Goal: Task Accomplishment & Management: Use online tool/utility

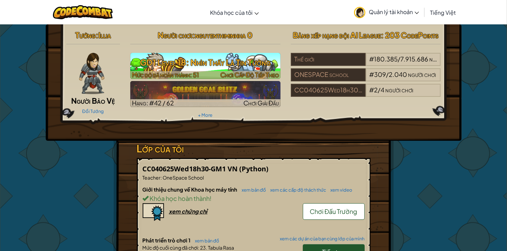
click at [253, 59] on h3 "GD1 Level 18: Nhìn Thấy Là Tin Tưởng" at bounding box center [205, 62] width 150 height 15
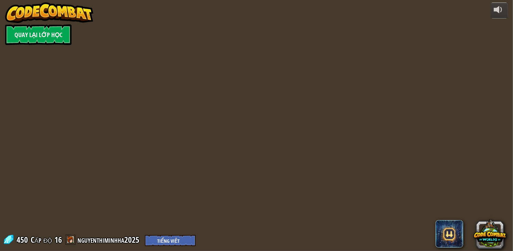
select select "vi"
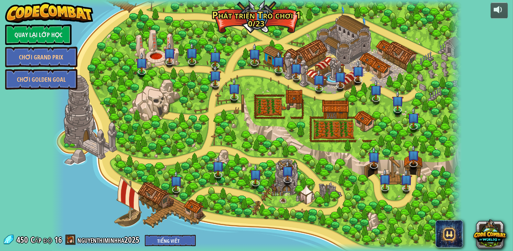
select select "vi"
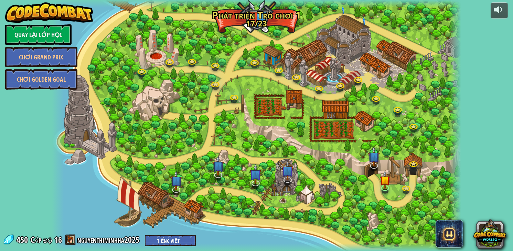
select select "vi"
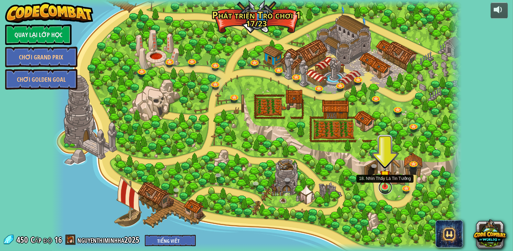
click at [387, 188] on link at bounding box center [385, 188] width 14 height 14
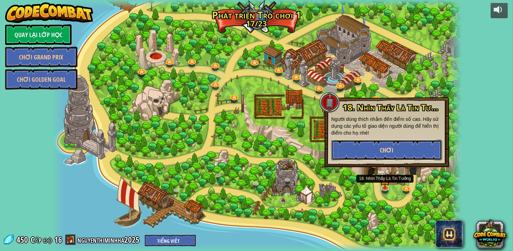
click at [421, 140] on button "Chơi" at bounding box center [386, 150] width 111 height 21
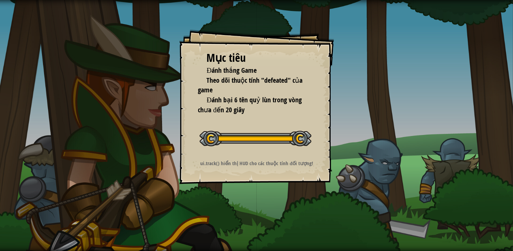
click at [472, 93] on div "Mục tiêu Đánh thắng Game Theo dõi thuộc tính "defeated" của game Đánh bại 6 tên…" at bounding box center [256, 125] width 513 height 251
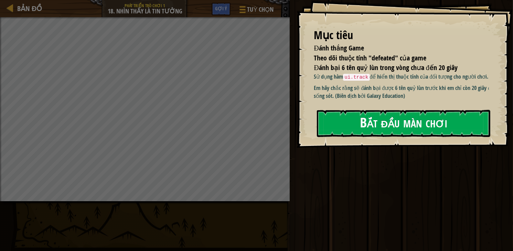
click at [411, 144] on div "Mục tiêu Đánh thắng Game Theo dõi thuộc tính "defeated" của game Đánh bại 6 tên…" at bounding box center [405, 74] width 216 height 148
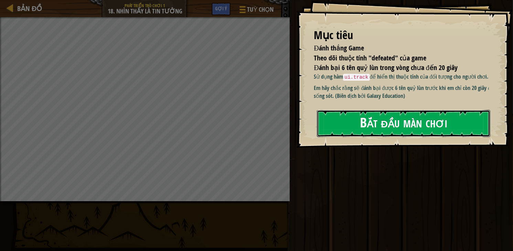
click at [401, 128] on button "Bắt đầu màn chơi" at bounding box center [403, 123] width 173 height 27
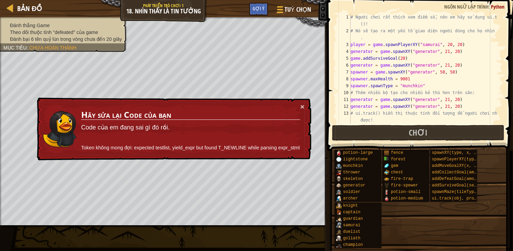
click at [304, 107] on div "× Hãy sửa lại Code của bạn Code của em đang sai gì đó rồi. Token không mong đợi…" at bounding box center [173, 129] width 276 height 63
click at [303, 106] on button "×" at bounding box center [302, 106] width 4 height 7
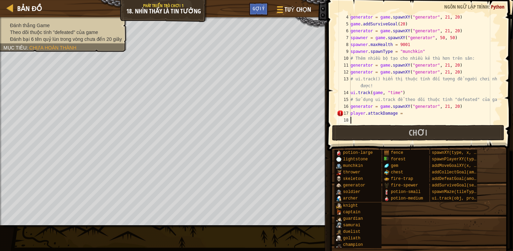
scroll to position [34, 0]
click at [402, 113] on div "generator = game . spawnXY ( "generator" , 21 , 20 ) game . addSurviveGoal ( 20…" at bounding box center [423, 76] width 148 height 124
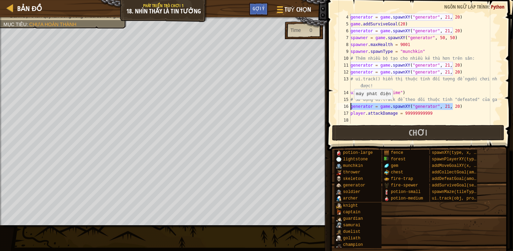
drag, startPoint x: 453, startPoint y: 107, endPoint x: 341, endPoint y: 107, distance: 112.1
click at [341, 107] on div "player.attackDamage = 99999999999 4 5 6 7 8 9 10 11 12 13 14 15 16 17 18 genera…" at bounding box center [418, 69] width 167 height 110
type textarea "generator = game.spawnXY("generator", 21, 20)"
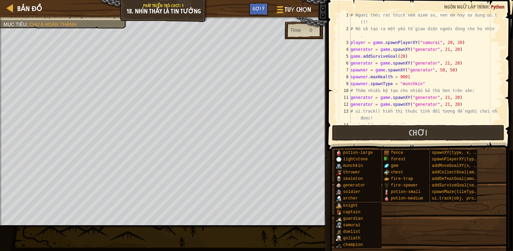
scroll to position [0, 0]
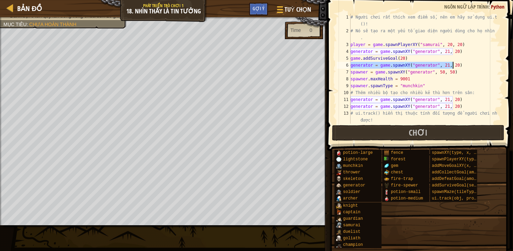
drag, startPoint x: 351, startPoint y: 65, endPoint x: 462, endPoint y: 66, distance: 111.5
click at [462, 66] on div "# Người chơi rất thích xem điểm số, nên em hãy sử dụng ui.track ()! # Nó sẽ tạo…" at bounding box center [423, 79] width 148 height 131
type textarea "generator = game.spawnXY("generator", 21, 20)"
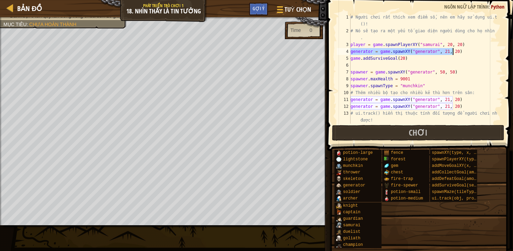
drag, startPoint x: 352, startPoint y: 51, endPoint x: 458, endPoint y: 53, distance: 106.3
click at [458, 53] on div "# Người chơi rất thích xem điểm số, nên em hãy sử dụng ui.track ()! # Nó sẽ tạo…" at bounding box center [423, 79] width 148 height 131
type textarea "generator = game.spawnXY("generator", 21, 20)"
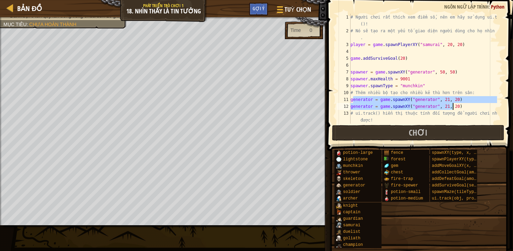
drag, startPoint x: 352, startPoint y: 99, endPoint x: 464, endPoint y: 106, distance: 112.0
click at [464, 106] on div "# Người chơi rất thích xem điểm số, nên em hãy sử dụng ui.track ()! # Nó sẽ tạo…" at bounding box center [423, 79] width 148 height 131
type textarea "g"
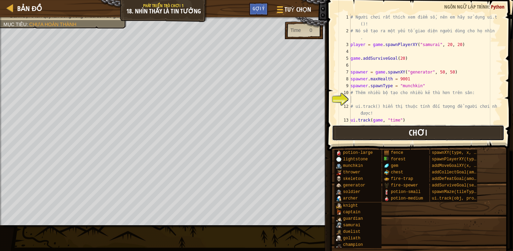
click at [398, 130] on button "Chơi" at bounding box center [418, 133] width 172 height 16
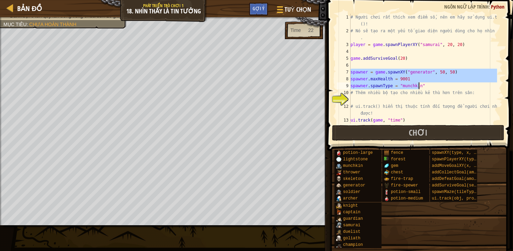
drag, startPoint x: 351, startPoint y: 72, endPoint x: 422, endPoint y: 89, distance: 73.3
click at [422, 89] on div "# Người chơi rất thích xem điểm số, nên em hãy sử dụng ui.track ()! # Nó sẽ tạo…" at bounding box center [423, 79] width 148 height 131
type textarea "spawner.maxHealth = 9001 spawner.spawnType = "munchkin""
click at [465, 53] on div "# Người chơi rất thích xem điểm số, nên em hãy sử dụng ui.track ()! # Nó sẽ tạo…" at bounding box center [423, 79] width 148 height 131
drag, startPoint x: 352, startPoint y: 71, endPoint x: 450, endPoint y: 76, distance: 97.8
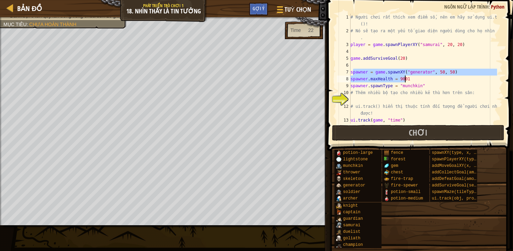
click at [450, 76] on div "# Người chơi rất thích xem điểm số, nên em hãy sử dụng ui.track ()! # Nó sẽ tạo…" at bounding box center [423, 79] width 148 height 131
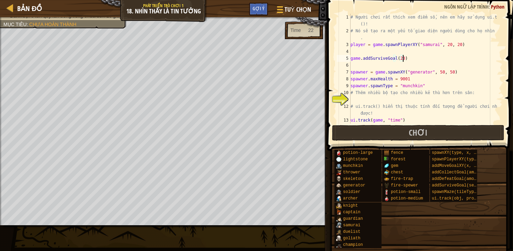
click at [482, 57] on div "# Người chơi rất thích xem điểm số, nên em hãy sử dụng ui.track ()! # Nó sẽ tạo…" at bounding box center [423, 79] width 148 height 131
drag, startPoint x: 352, startPoint y: 71, endPoint x: 454, endPoint y: 73, distance: 102.2
click at [454, 73] on div "# Người chơi rất thích xem điểm số, nên em hãy sử dụng ui.track ()! # Nó sẽ tạo…" at bounding box center [423, 79] width 148 height 131
type textarea "spawner = game.spawnXY("generator", 50, 50)"
click at [351, 52] on div "# Người chơi rất thích xem điểm số, nên em hãy sử dụng ui.track ()! # Nó sẽ tạo…" at bounding box center [423, 79] width 148 height 131
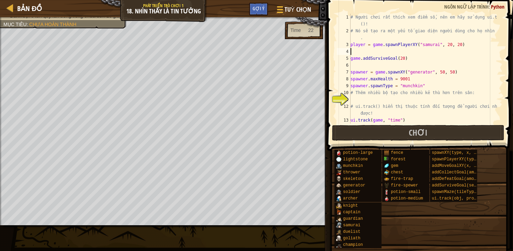
paste textarea "spawner = game.spawnXY("generator", 50, 50)"
type textarea "spawner = game.spawnXY("generator", 50, 50)"
click at [353, 66] on div "# Người chơi rất thích xem điểm số, nên em hãy sử dụng ui.track ()! # Nó sẽ tạo…" at bounding box center [423, 79] width 148 height 131
paste textarea "spawner = game.spawnXY("generator", 50, 50)"
click at [438, 65] on div "# Người chơi rất thích xem điểm số, nên em hãy sử dụng ui.track ()! # Nó sẽ tạo…" at bounding box center [423, 79] width 148 height 131
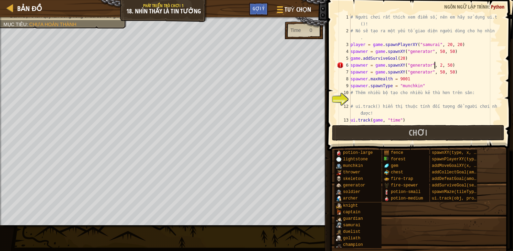
scroll to position [3, 7]
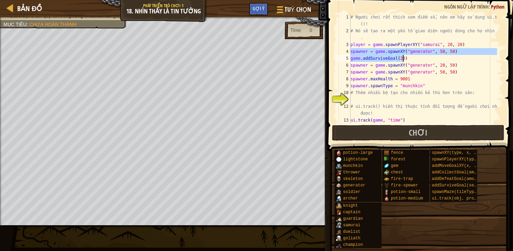
drag, startPoint x: 351, startPoint y: 50, endPoint x: 452, endPoint y: 57, distance: 102.1
click at [452, 57] on div "# Người chơi rất thích xem điểm số, nên em hãy sử dụng ui.track ()! # Nó sẽ tạo…" at bounding box center [423, 79] width 148 height 131
click at [477, 74] on div "# Người chơi rất thích xem điểm số, nên em hãy sử dụng ui.track ()! # Nó sẽ tạo…" at bounding box center [423, 79] width 148 height 131
type textarea "spawner = game.spawnXY("generator", 50, 50)"
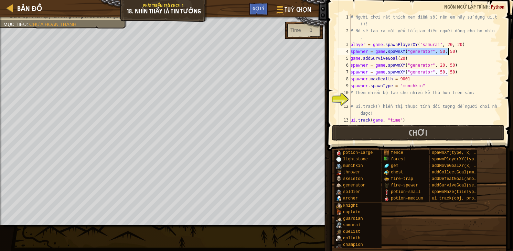
drag, startPoint x: 351, startPoint y: 51, endPoint x: 451, endPoint y: 53, distance: 99.8
click at [451, 53] on div "# Người chơi rất thích xem điểm số, nên em hãy sử dụng ui.track ()! # Nó sẽ tạo…" at bounding box center [423, 79] width 148 height 131
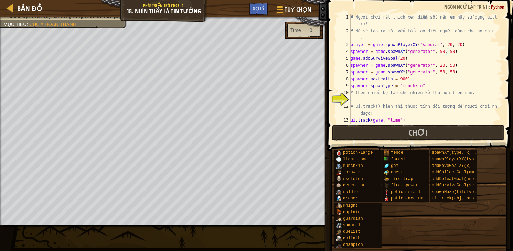
click at [355, 99] on div "# Người chơi rất thích xem điểm số, nên em hãy sử dụng ui.track ()! # Nó sẽ tạo…" at bounding box center [423, 79] width 148 height 131
paste textarea "spawner = game.spawnXY("generator", 50, 50)"
click at [437, 100] on div "# Người chơi rất thích xem điểm số, nên em hãy sử dụng ui.track ()! # Nó sẽ tạo…" at bounding box center [423, 79] width 148 height 131
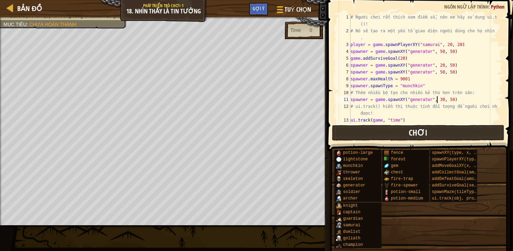
type textarea "spawner = game.spawnXY("generator", 30, 50)"
click at [382, 132] on button "Chơi" at bounding box center [418, 133] width 172 height 16
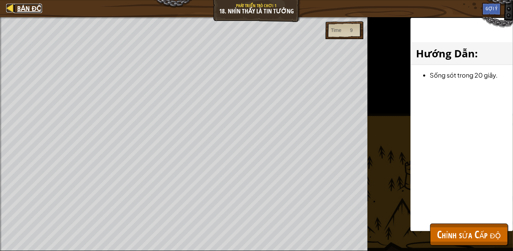
click at [14, 8] on div at bounding box center [10, 8] width 9 height 9
select select "vi"
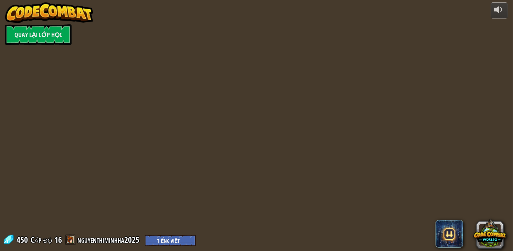
select select "vi"
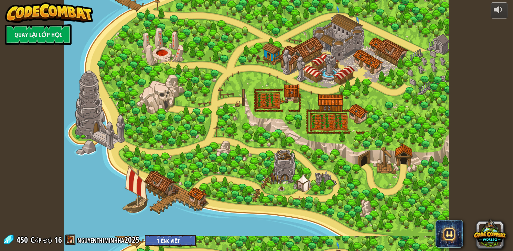
select select "vi"
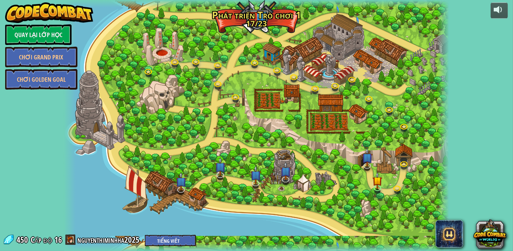
select select "vi"
